Goal: Task Accomplishment & Management: Use online tool/utility

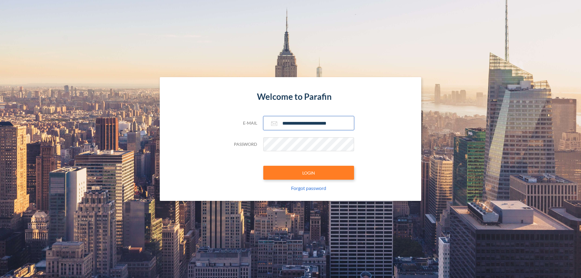
type input "**********"
click at [308, 173] on button "LOGIN" at bounding box center [308, 173] width 91 height 14
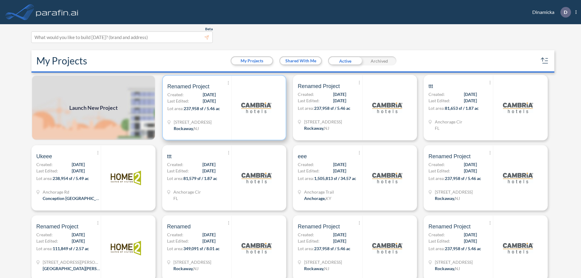
scroll to position [2, 0]
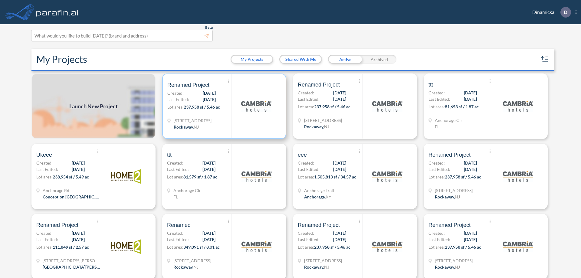
click at [223, 106] on p "Lot area: 237,958 sf / 5.46 ac" at bounding box center [199, 108] width 64 height 9
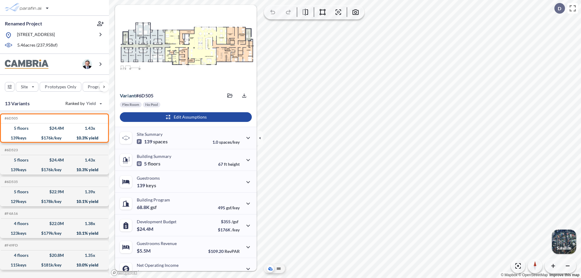
scroll to position [31, 0]
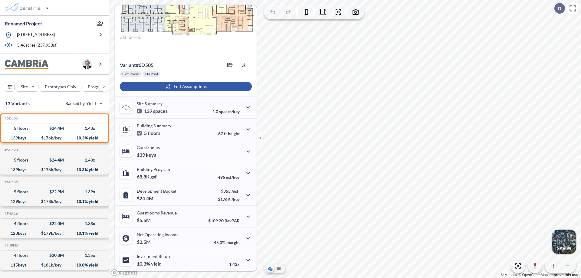
click at [185, 86] on div "button" at bounding box center [186, 87] width 132 height 10
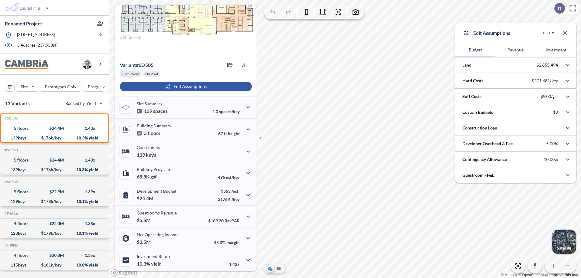
click at [515, 50] on button "Revenue" at bounding box center [515, 50] width 40 height 15
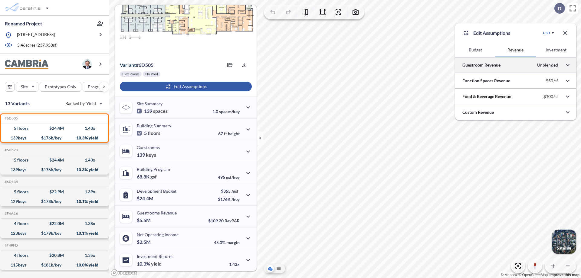
click at [515, 65] on div at bounding box center [515, 64] width 121 height 15
